Goal: Task Accomplishment & Management: Use online tool/utility

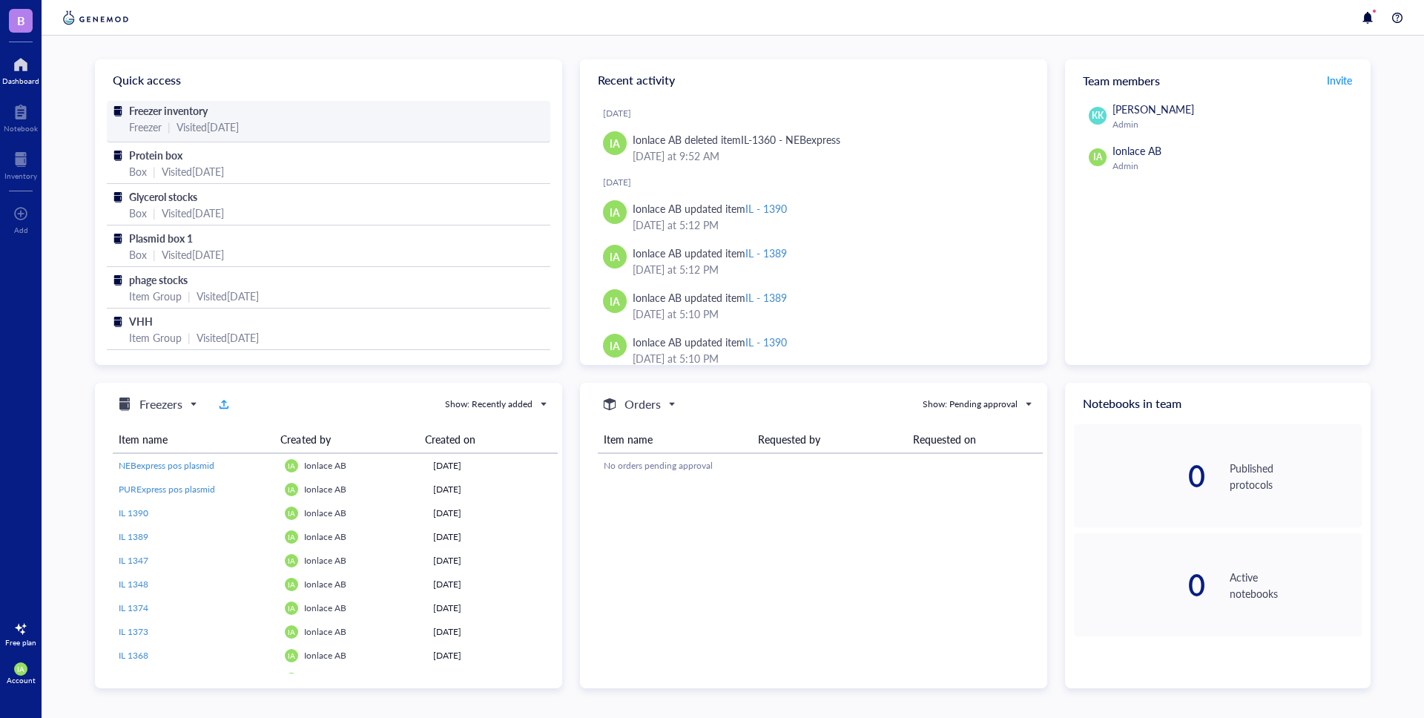
click at [172, 127] on div "Freezer | Visited [DATE]" at bounding box center [328, 127] width 399 height 16
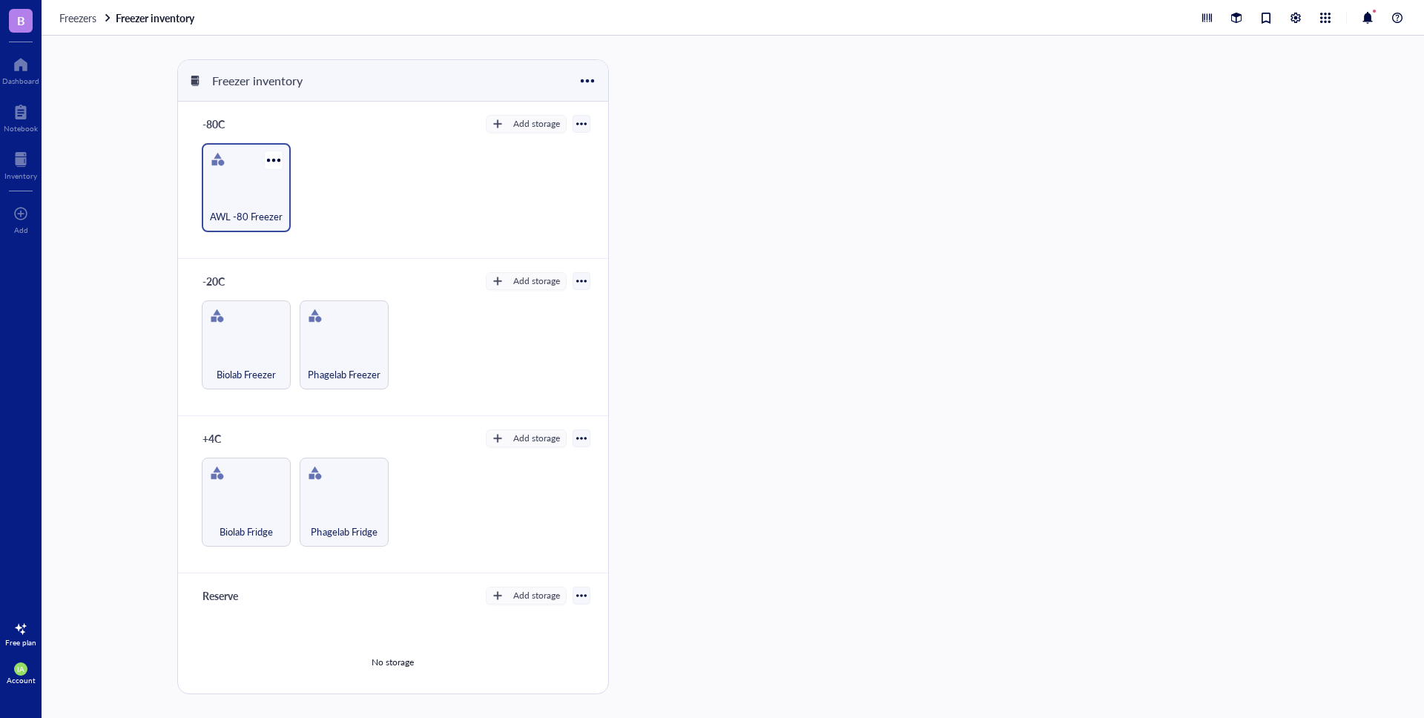
click at [255, 200] on div "AWL -80 Freezer" at bounding box center [246, 208] width 74 height 33
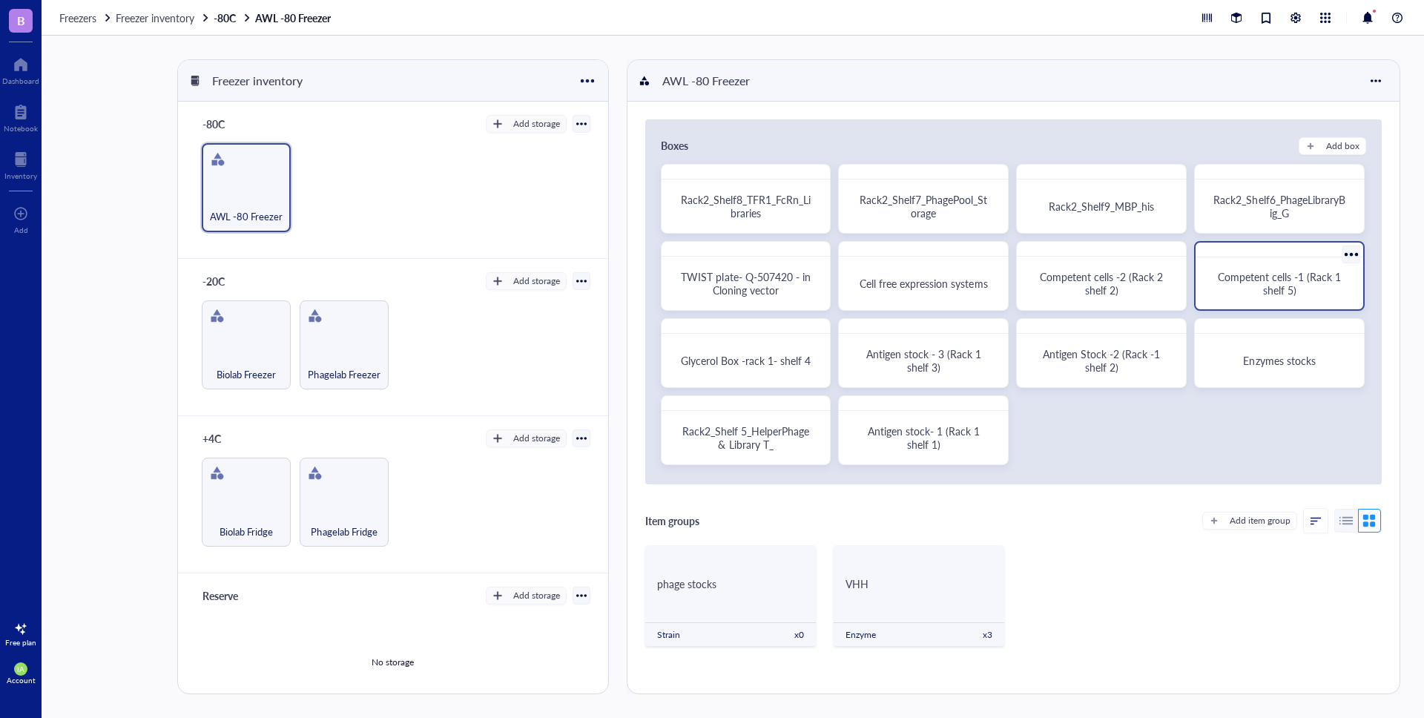
click at [1254, 303] on div "Competent cells -1 (Rack 1 shelf 5)" at bounding box center [1280, 283] width 156 height 40
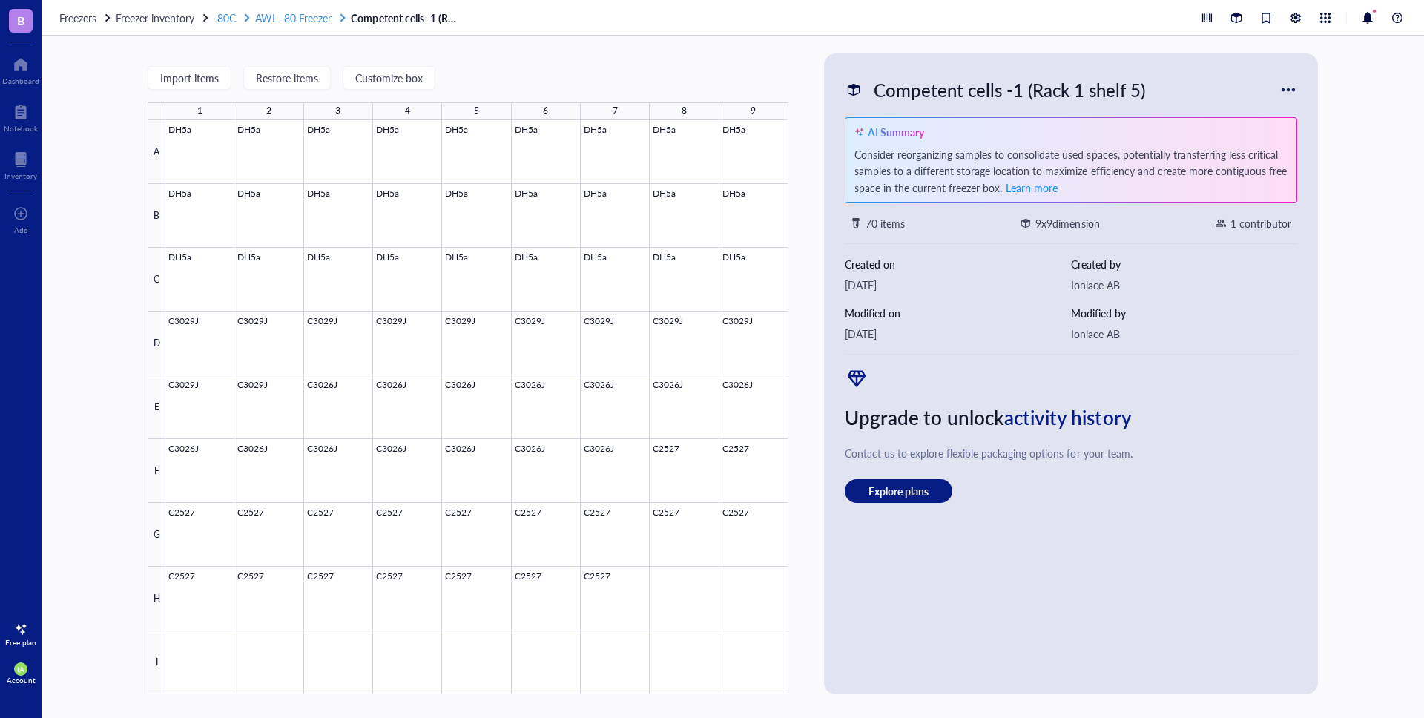
click at [295, 22] on span "AWL -80 Freezer" at bounding box center [293, 17] width 76 height 15
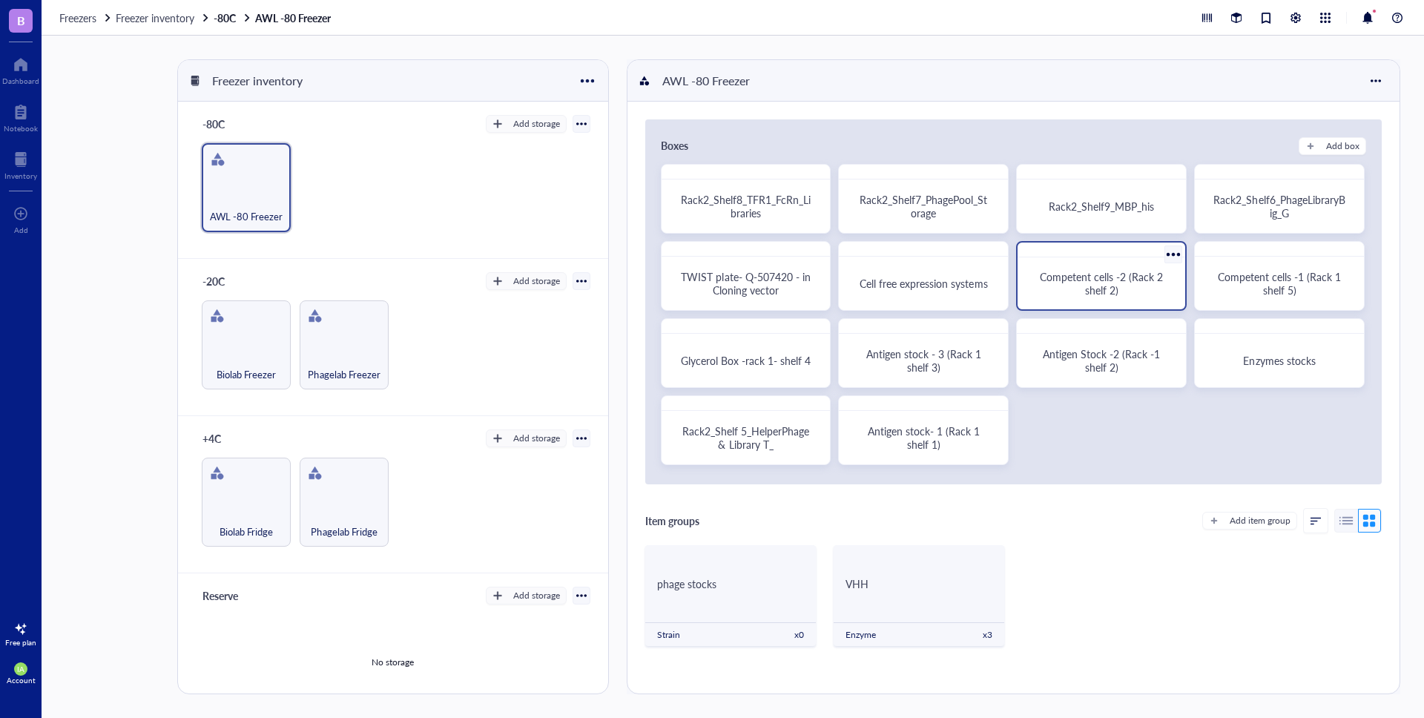
click at [1050, 278] on span "Competent cells -2 (Rack 2 shelf 2)" at bounding box center [1103, 283] width 126 height 28
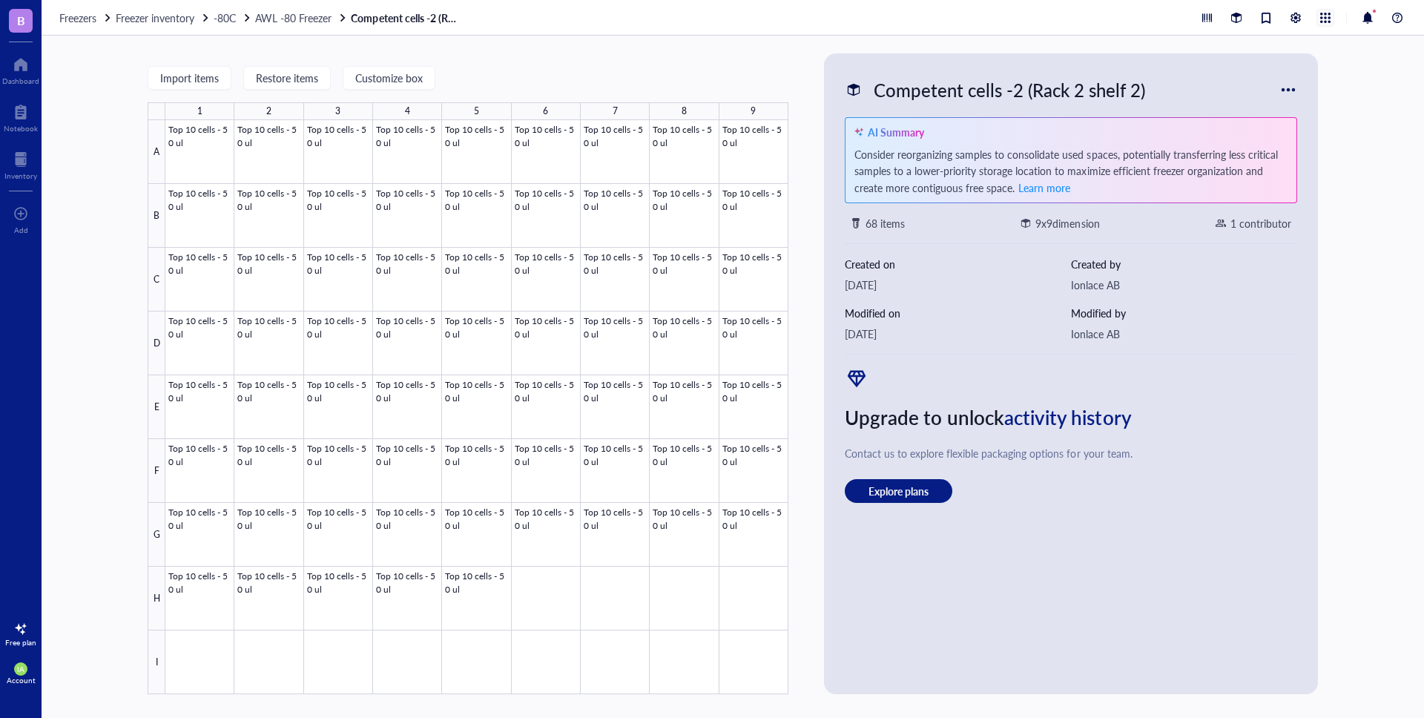
click at [1326, 10] on div at bounding box center [1326, 18] width 16 height 16
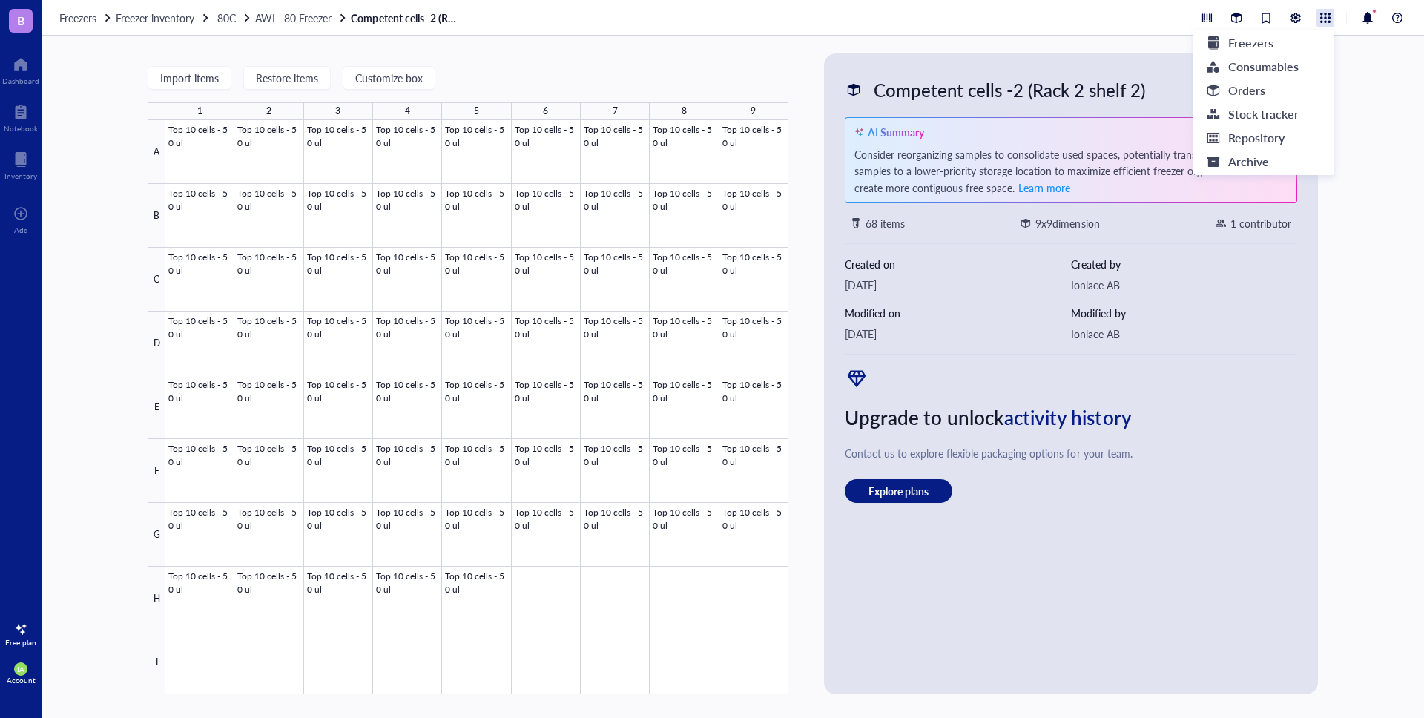
click at [1378, 137] on div "Import items Restore items Customize box 1 2 3 4 5 6 7 8 9 A B C D E F G H I To…" at bounding box center [733, 377] width 1383 height 683
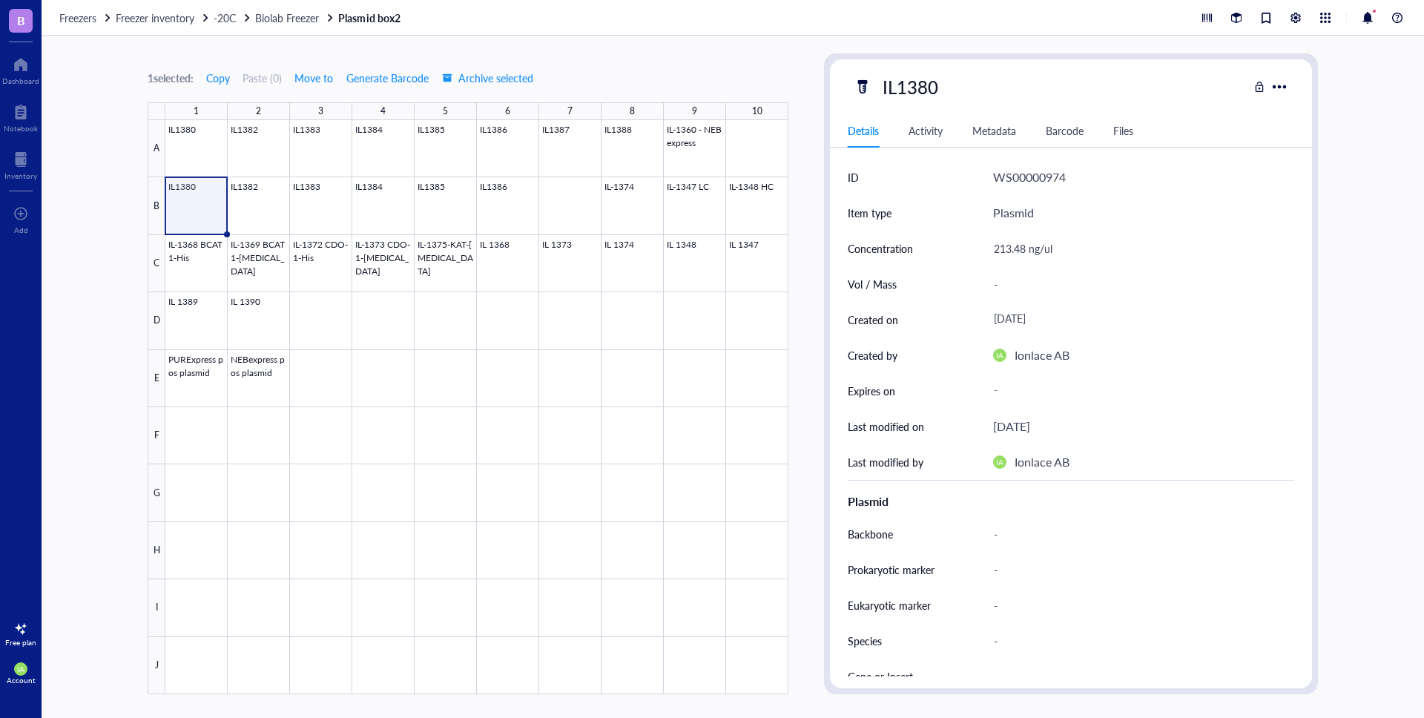
click at [760, 56] on div "1 selected: Copy Paste ( 0 ) Move to Generate Barcode Archive selected 1 2 3 4 …" at bounding box center [468, 373] width 641 height 641
click at [716, 109] on div "9" at bounding box center [695, 111] width 62 height 18
click at [710, 52] on div "1 selected: Copy Paste ( 0 ) Move to Generate Barcode Archive selected 1 2 3 4 …" at bounding box center [733, 377] width 1383 height 683
